Goal: Find specific page/section: Find specific page/section

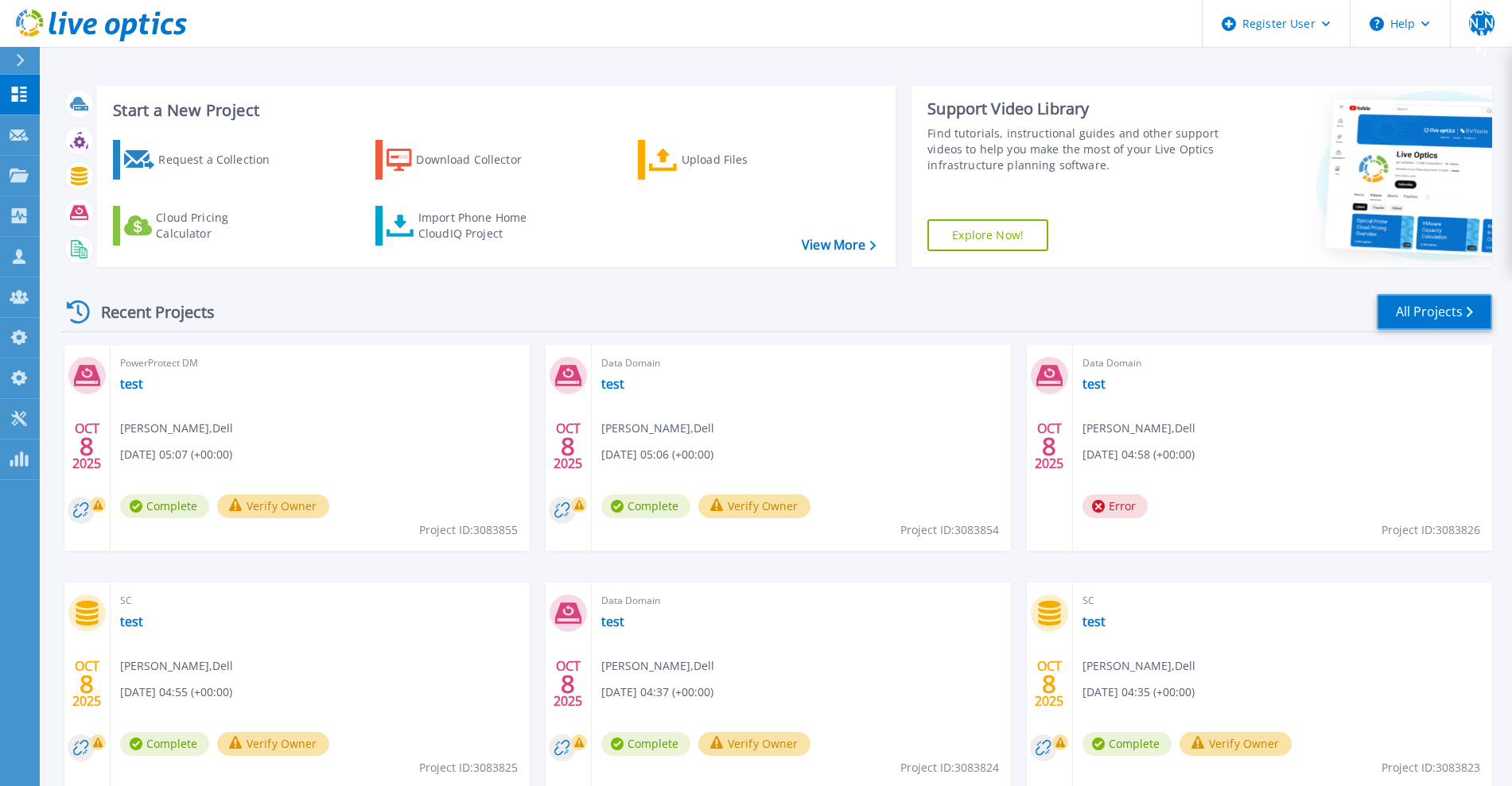
click at [1452, 294] on link "All Projects" at bounding box center [1435, 311] width 115 height 36
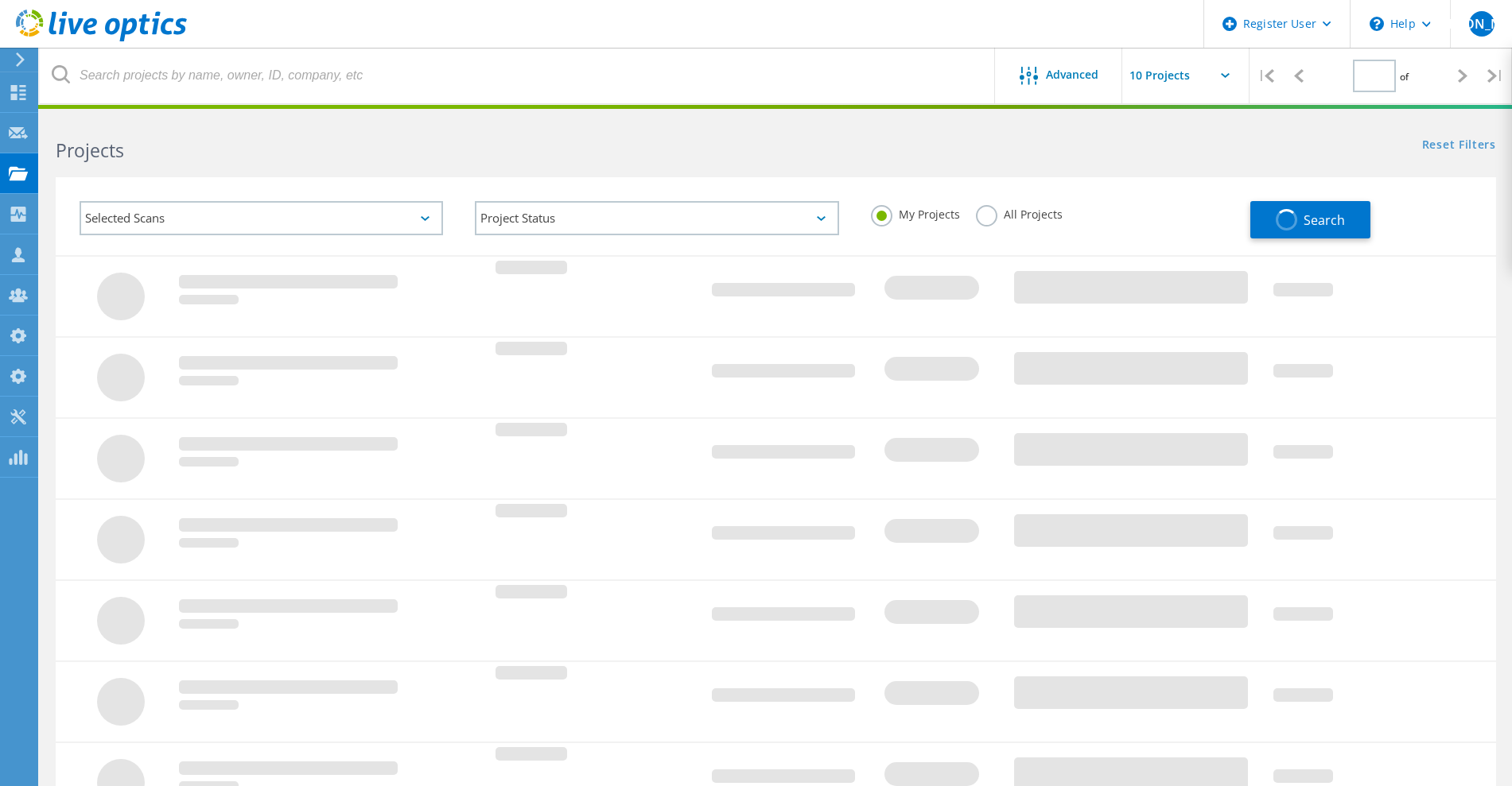
type input "1"
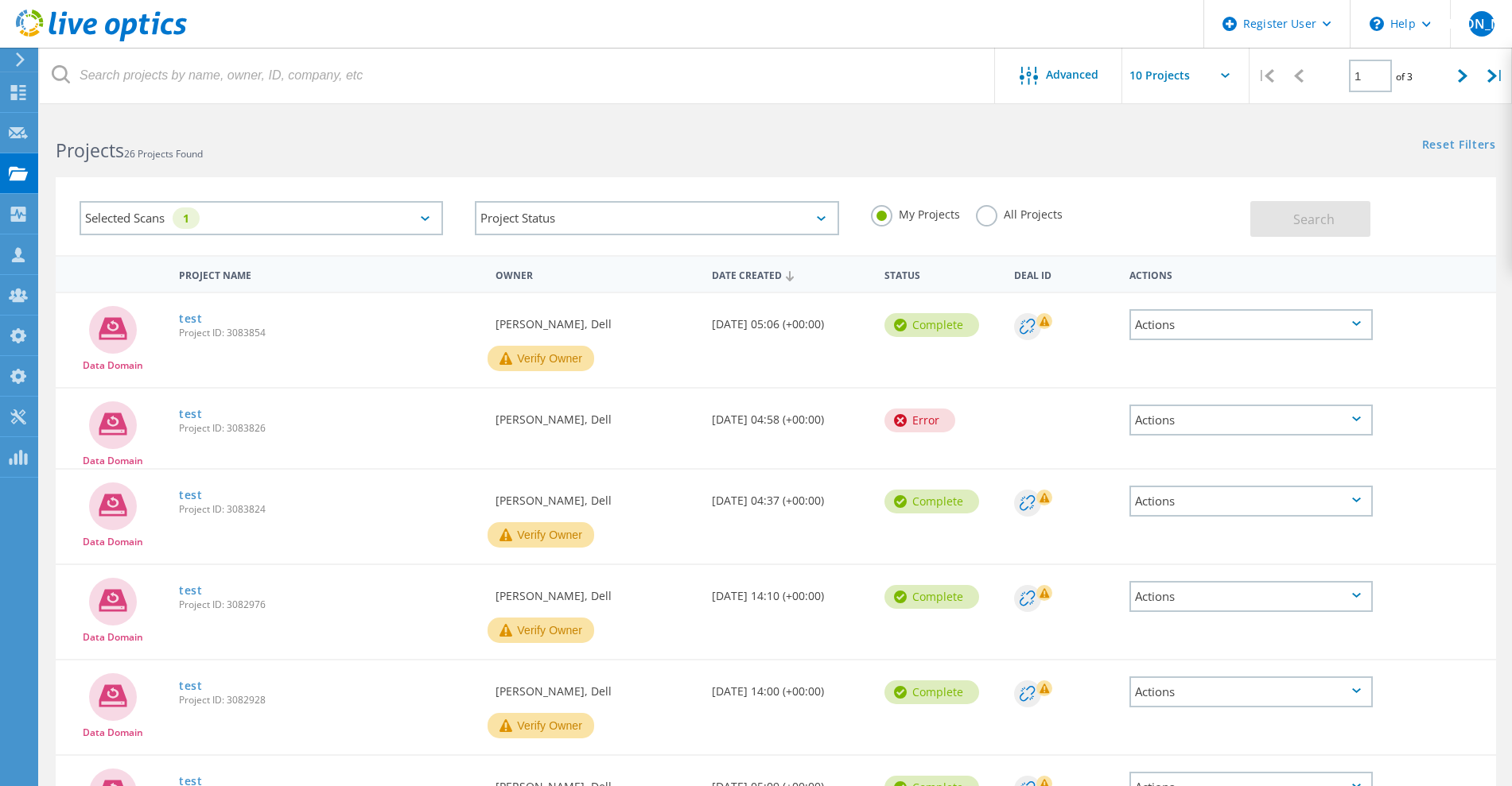
click at [413, 219] on div "Selected Scans 1" at bounding box center [261, 218] width 364 height 34
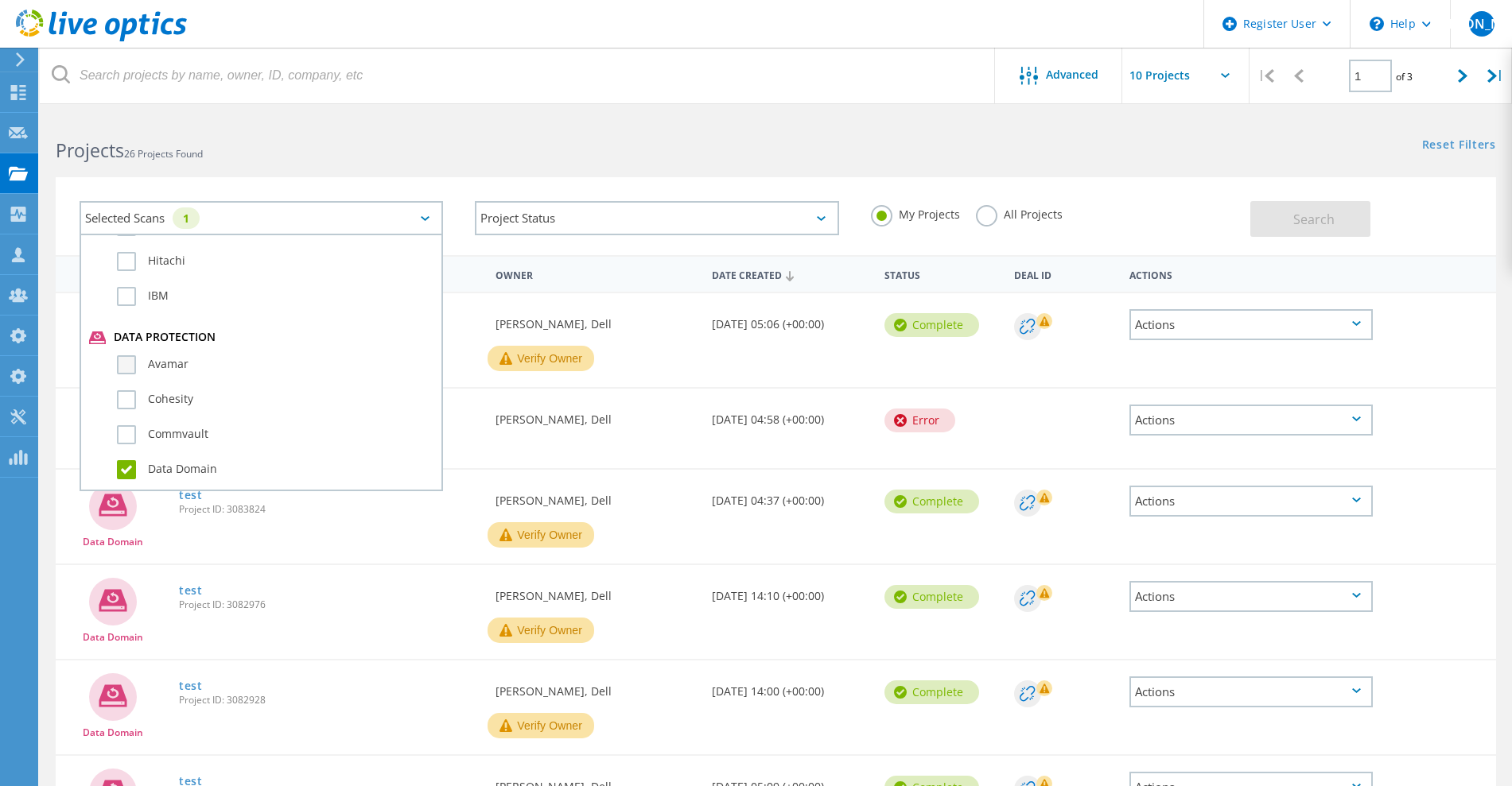
scroll to position [894, 0]
click at [988, 213] on label "All Projects" at bounding box center [1020, 213] width 87 height 15
click at [0, 0] on input "All Projects" at bounding box center [0, 0] width 0 height 0
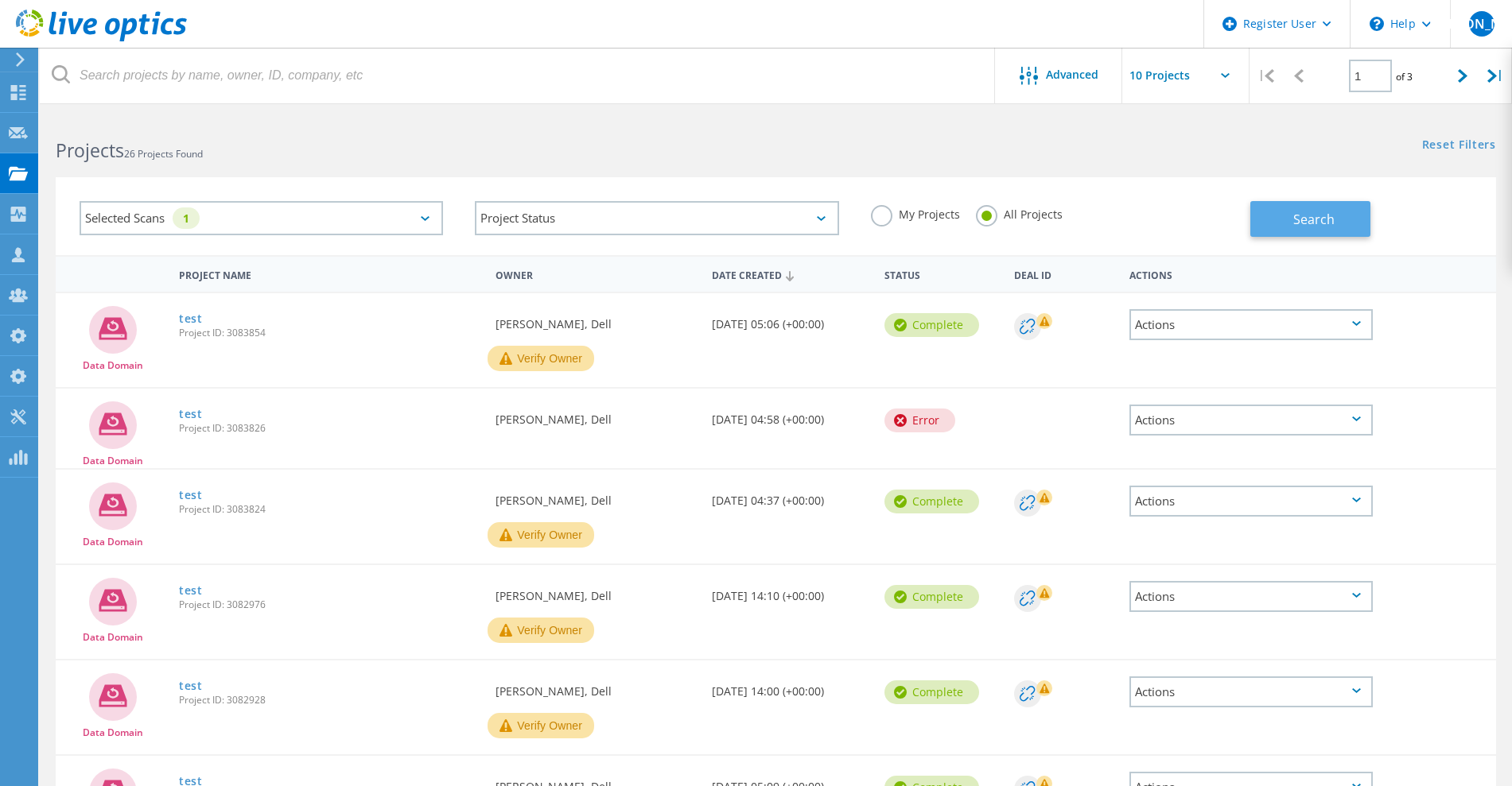
click at [1309, 221] on span "Search" at bounding box center [1314, 219] width 42 height 17
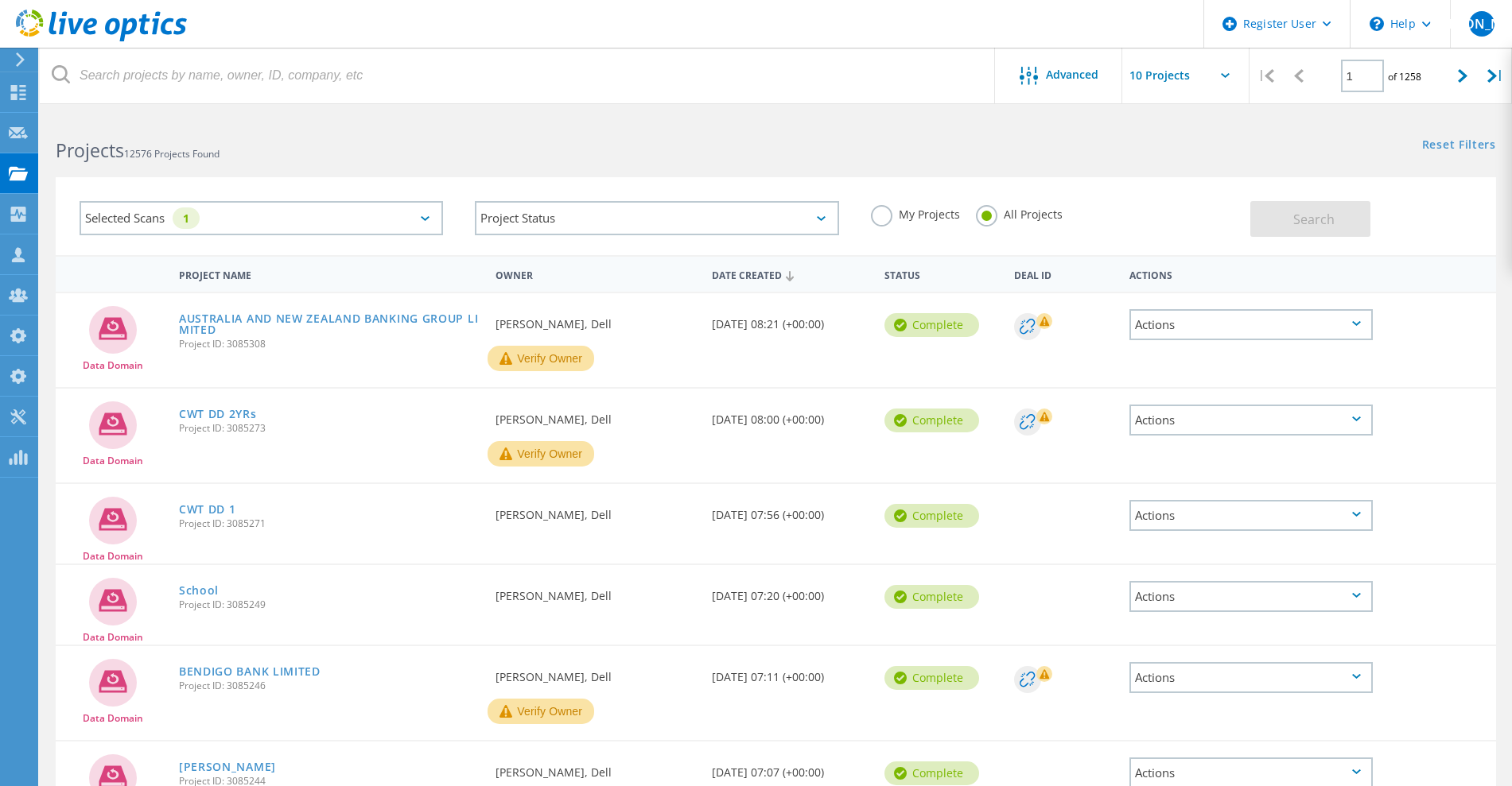
click at [1178, 80] on input "text" at bounding box center [1201, 75] width 159 height 56
click at [1162, 204] on div "Show 40 Projects" at bounding box center [1201, 195] width 158 height 26
type input "Show 40 Projects"
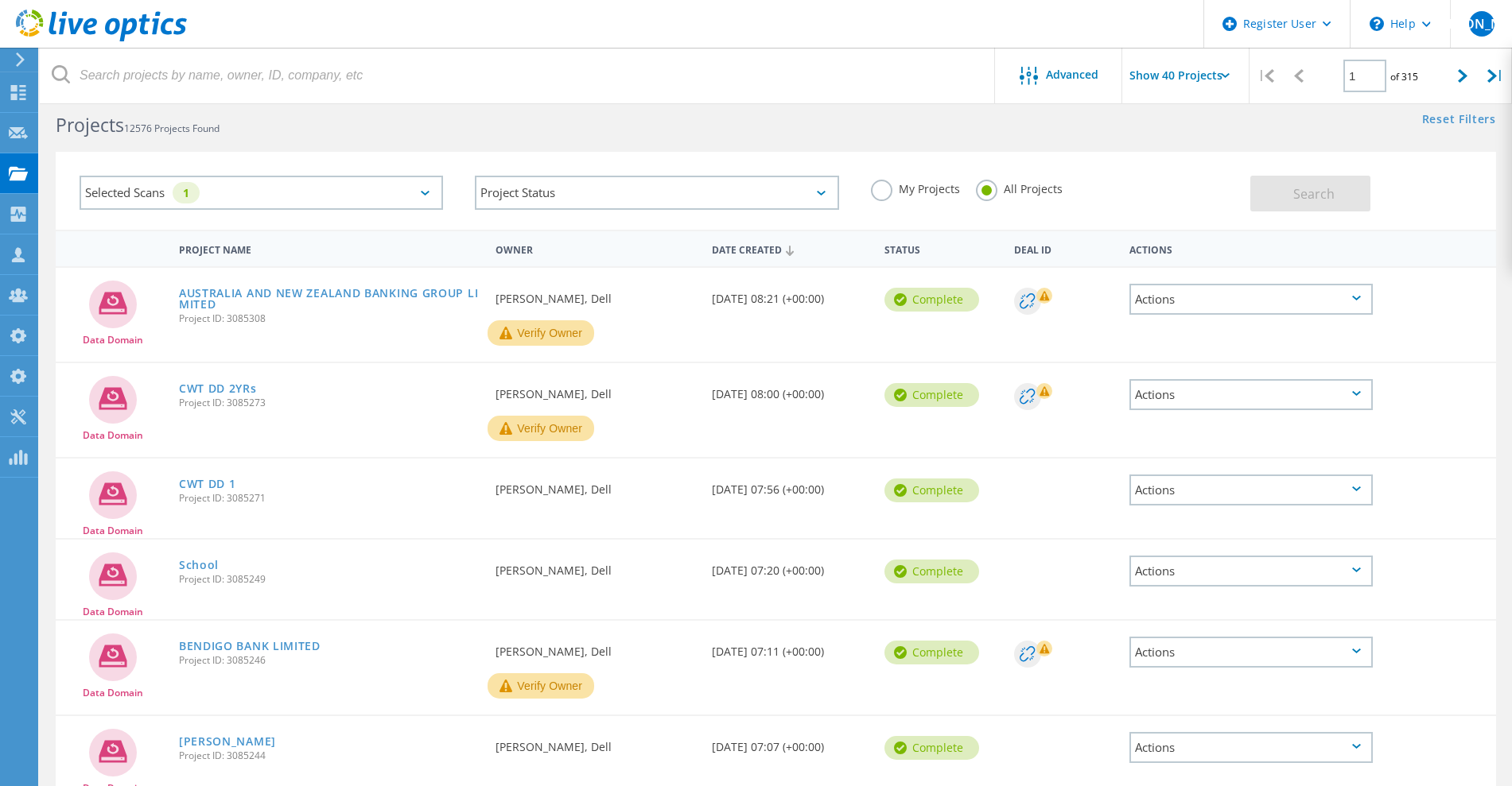
scroll to position [0, 0]
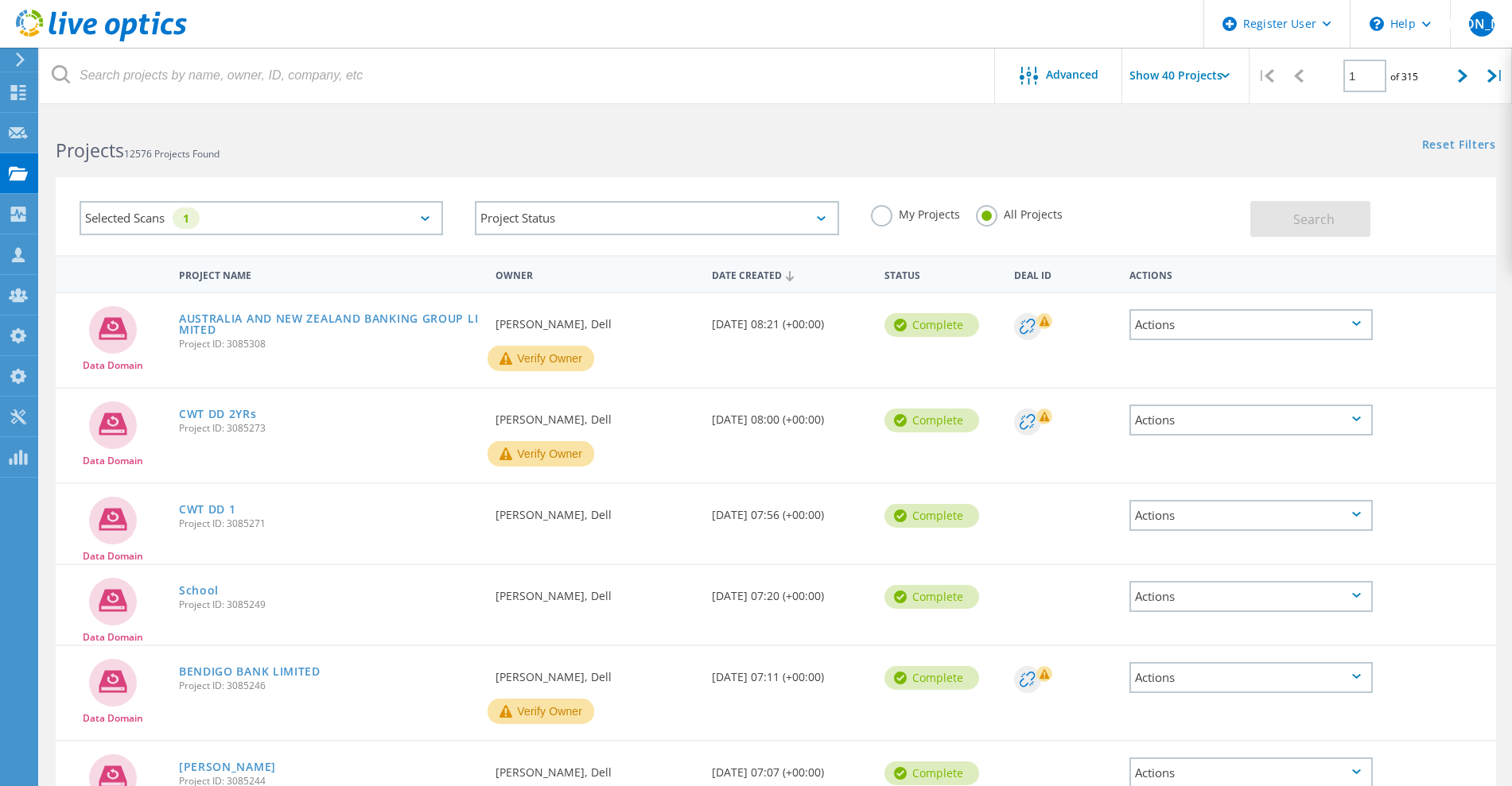
click at [334, 218] on div "Selected Scans 1" at bounding box center [261, 218] width 364 height 34
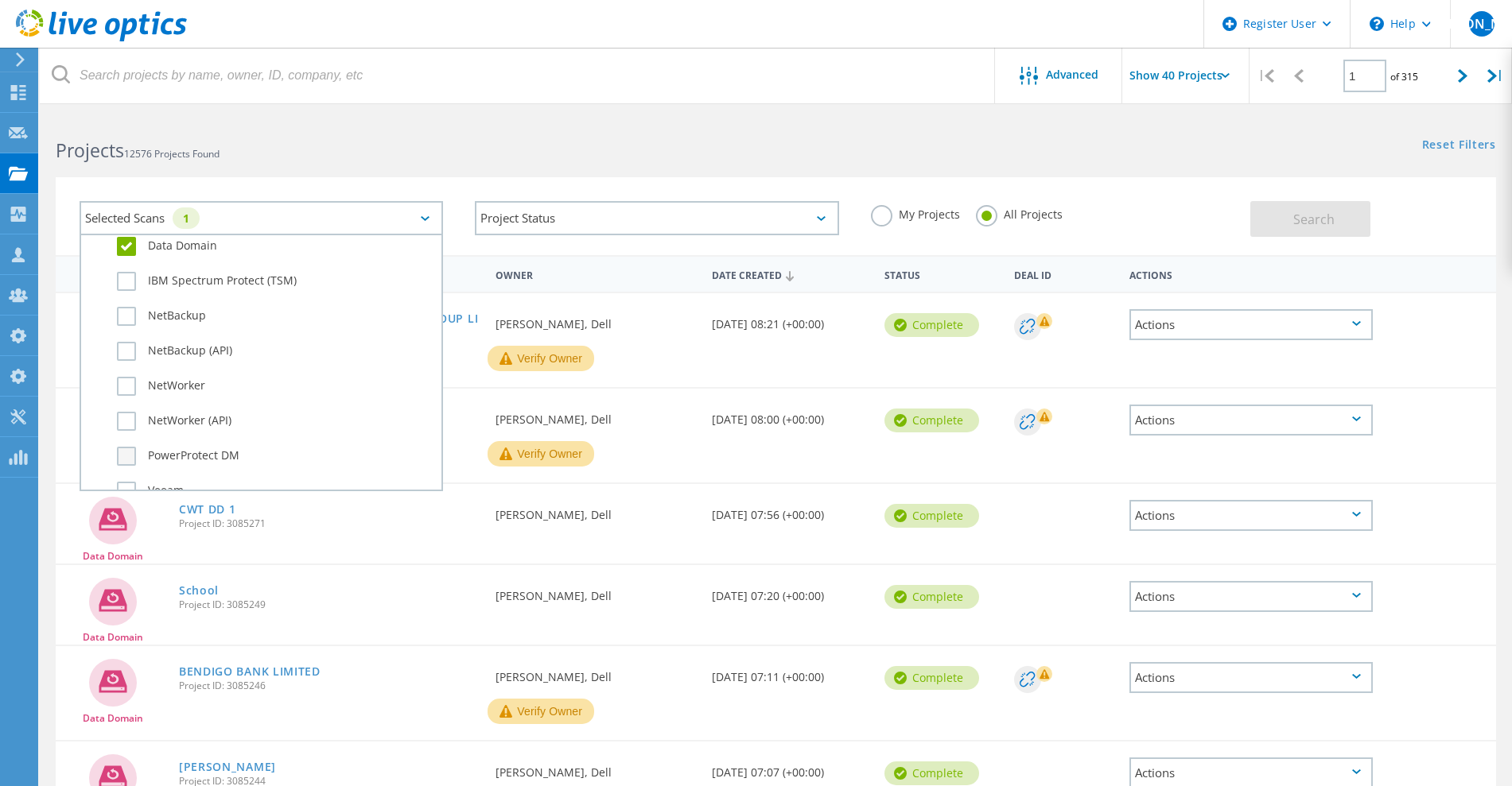
scroll to position [1118, 0]
click at [191, 358] on label "PowerProtect DM" at bounding box center [275, 357] width 316 height 19
click at [0, 0] on input "PowerProtect DM" at bounding box center [0, 0] width 0 height 0
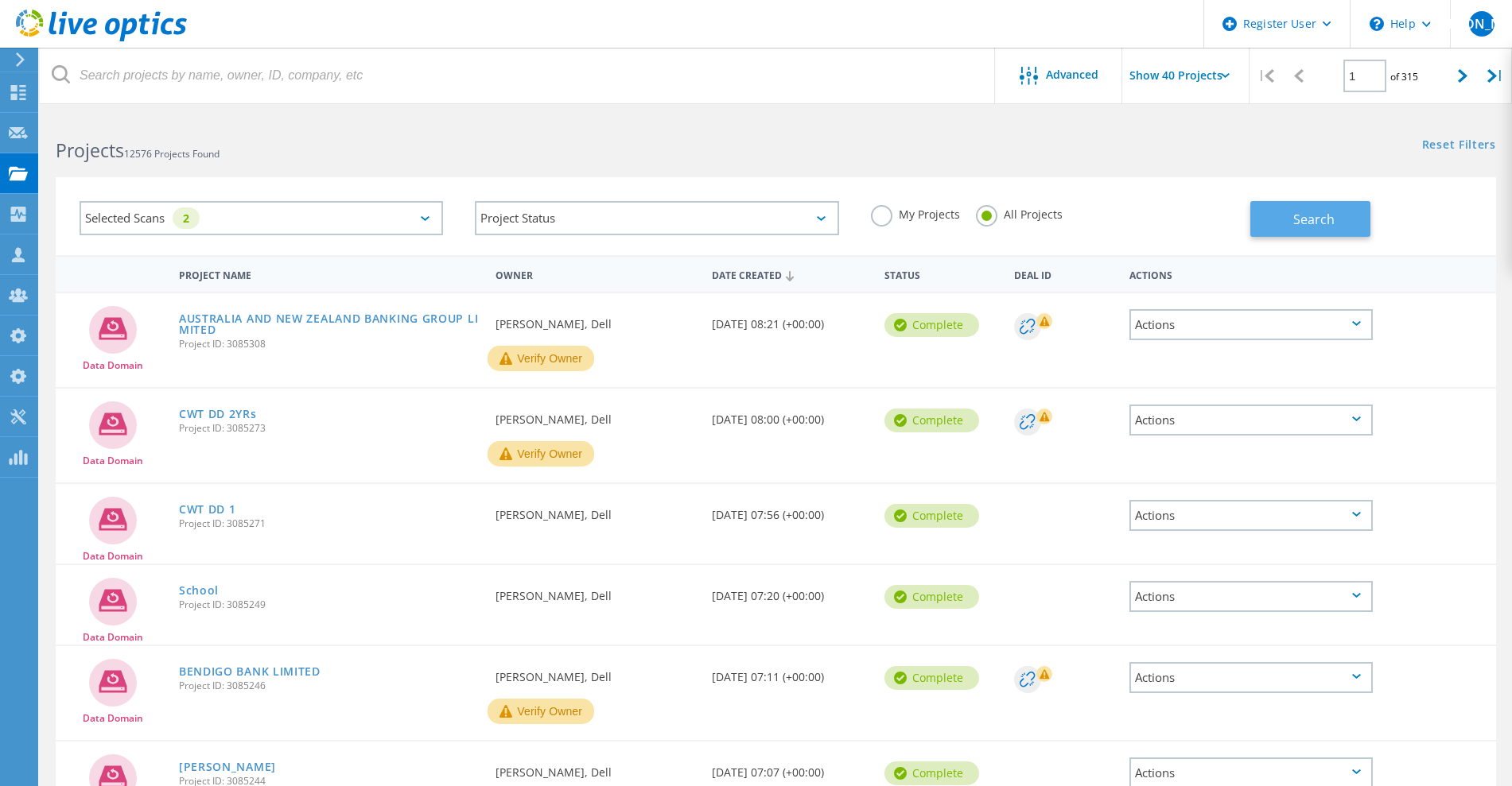
click at [1336, 214] on button "Search" at bounding box center [1311, 218] width 120 height 36
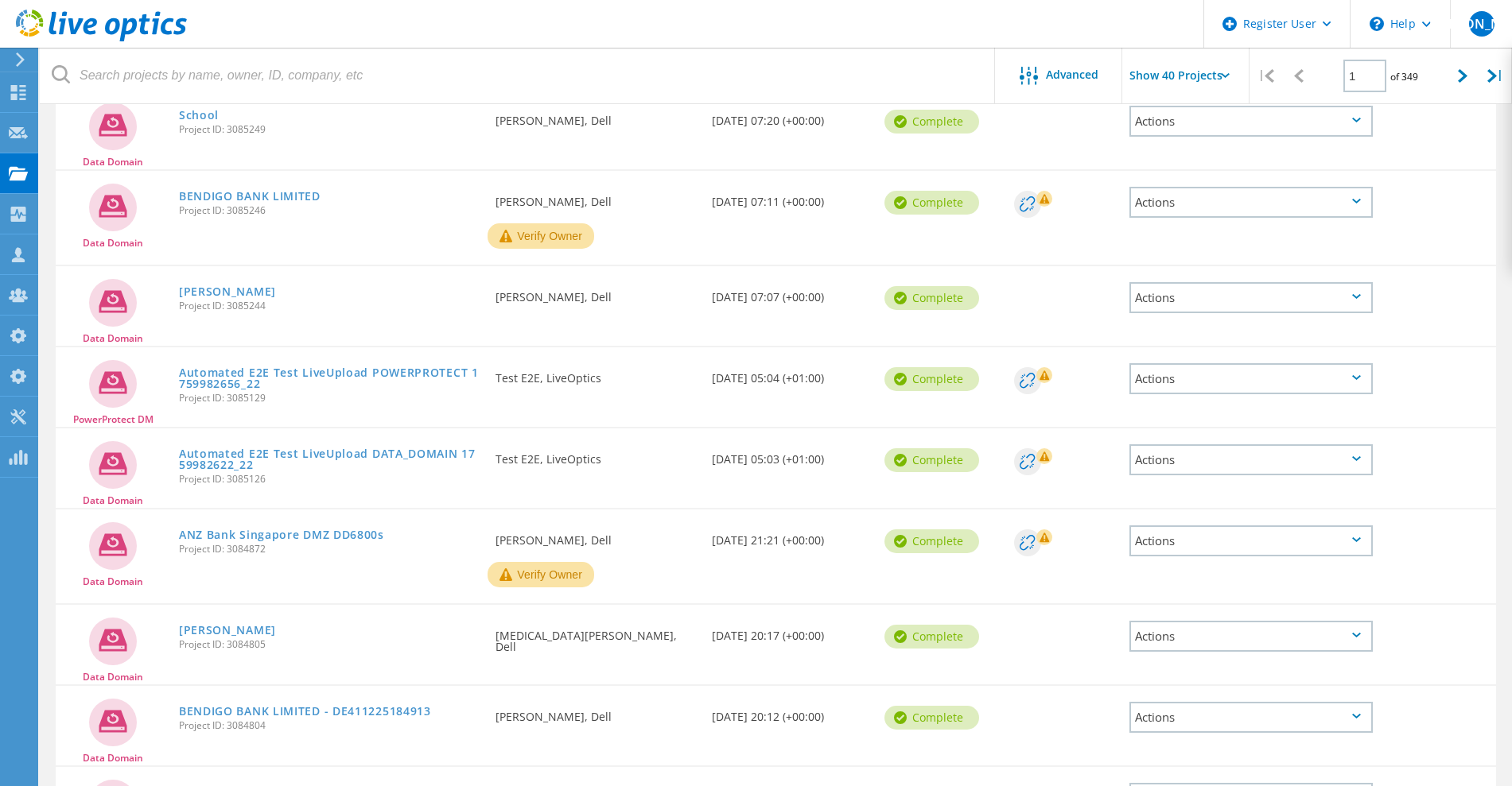
scroll to position [397, 0]
